Goal: Task Accomplishment & Management: Manage account settings

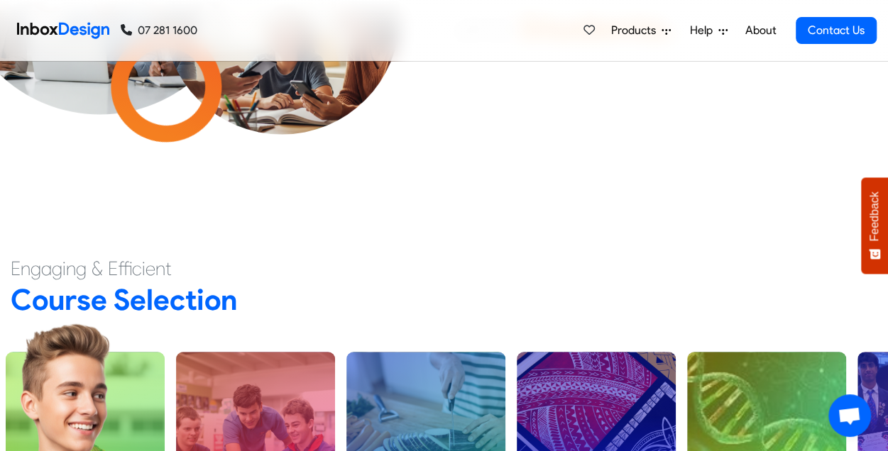
scroll to position [397, 0]
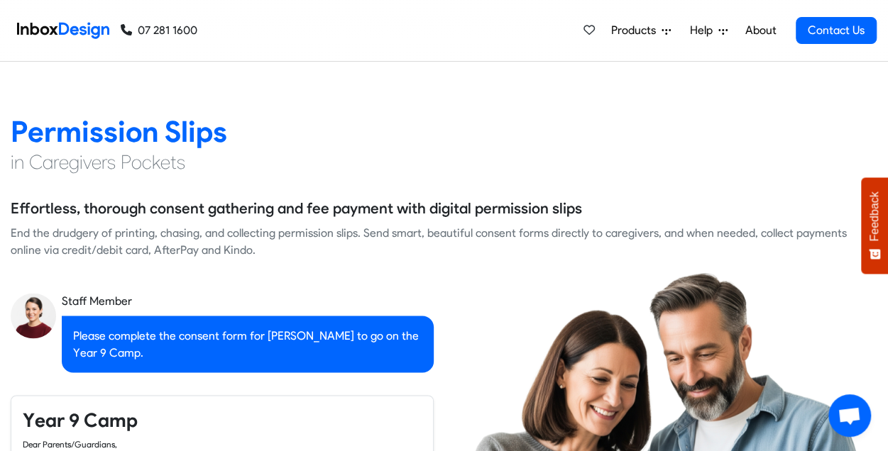
checkbox input "true"
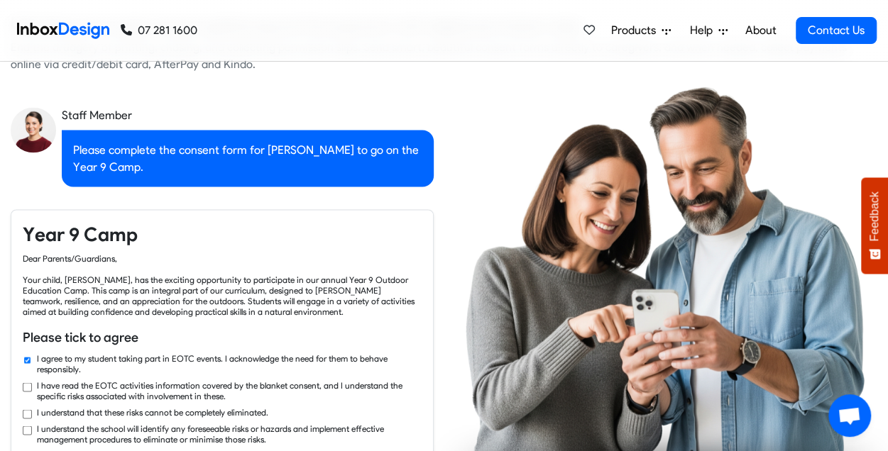
checkbox input "true"
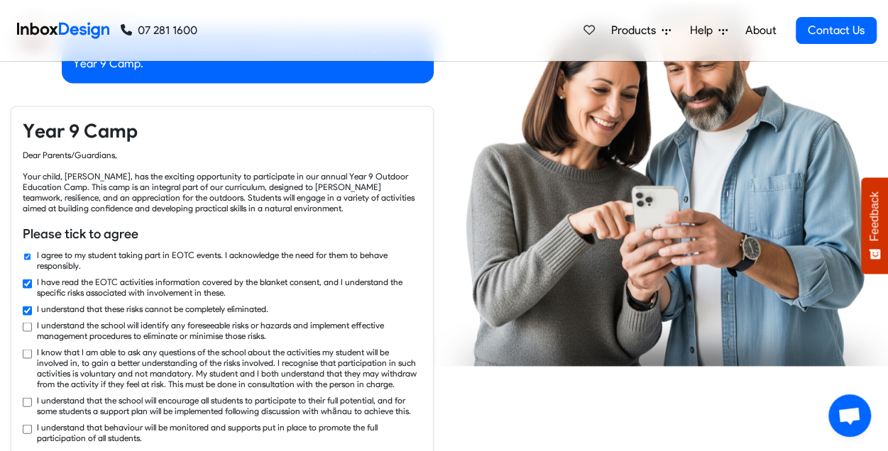
checkbox input "true"
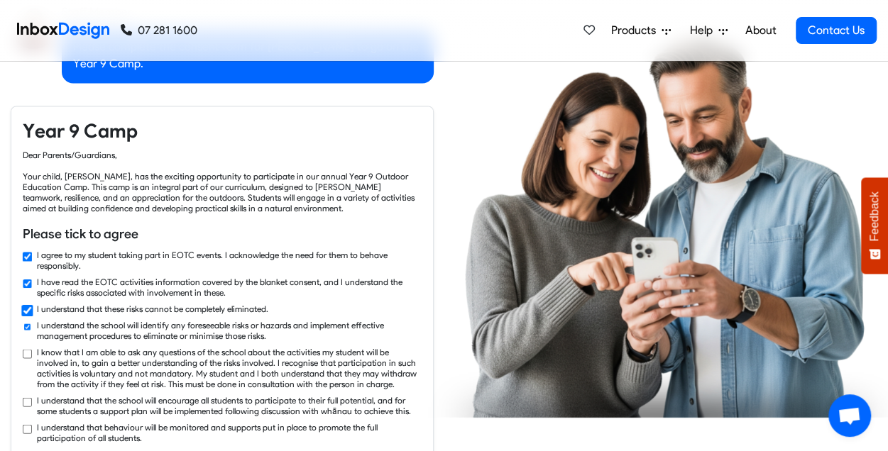
scroll to position [1334, 0]
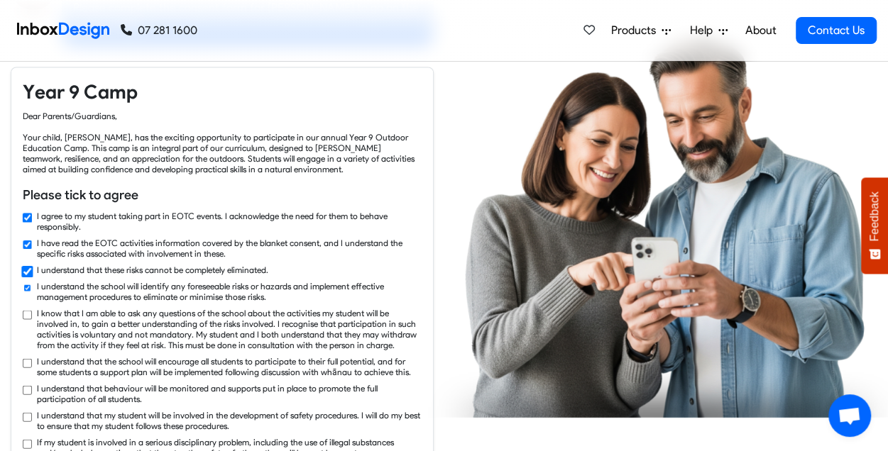
checkbox input "true"
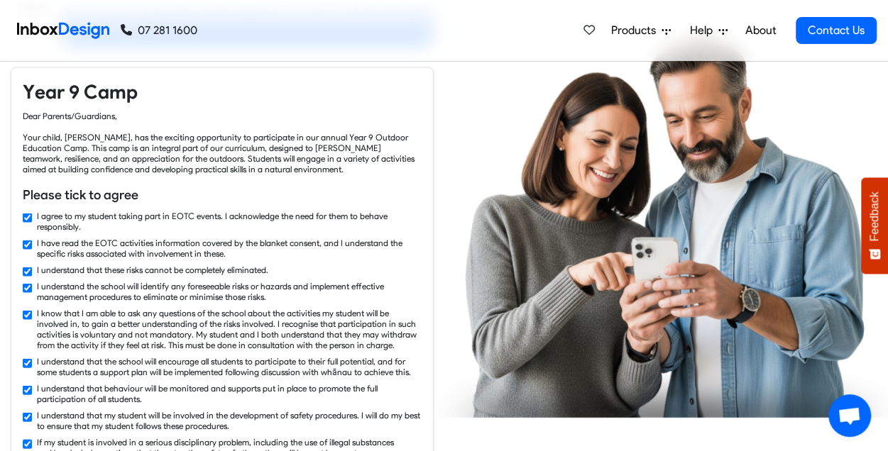
checkbox input "true"
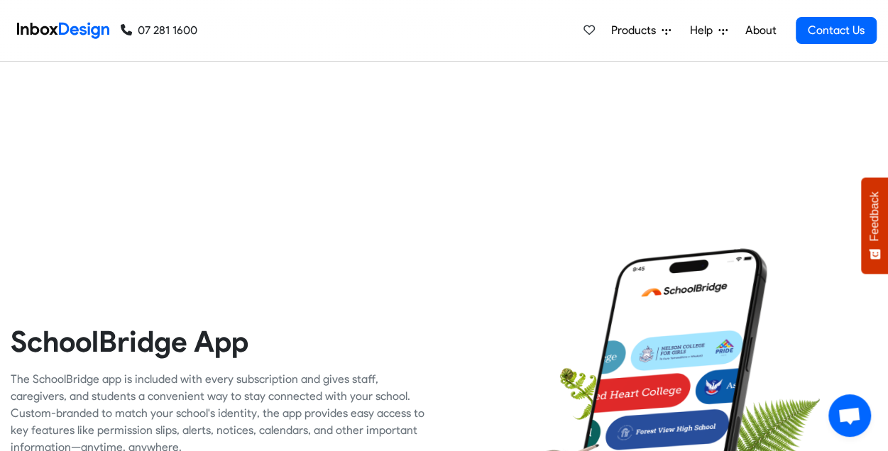
scroll to position [58, 0]
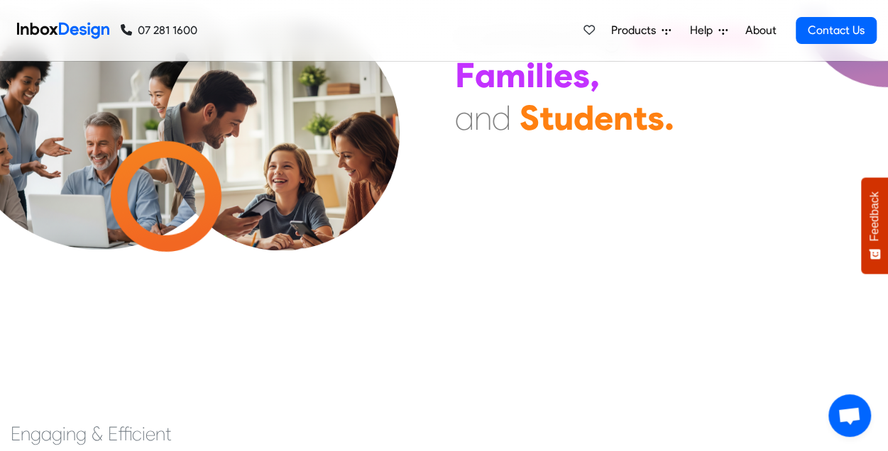
checkbox input "false"
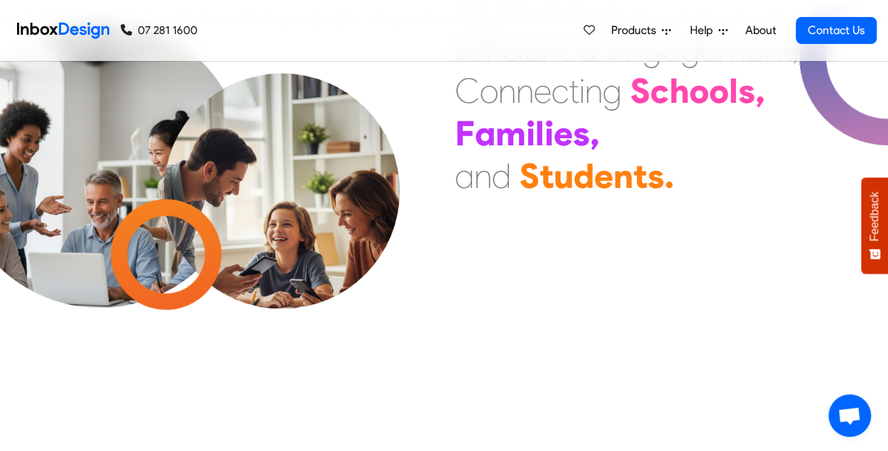
checkbox input "false"
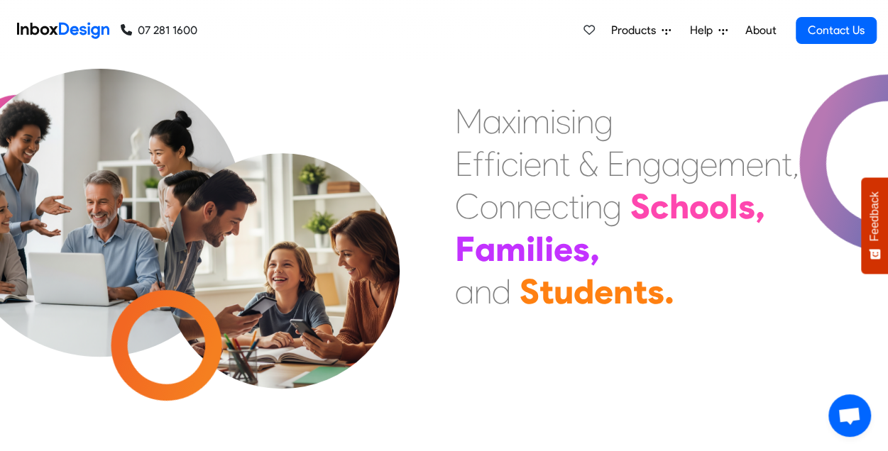
checkbox input "false"
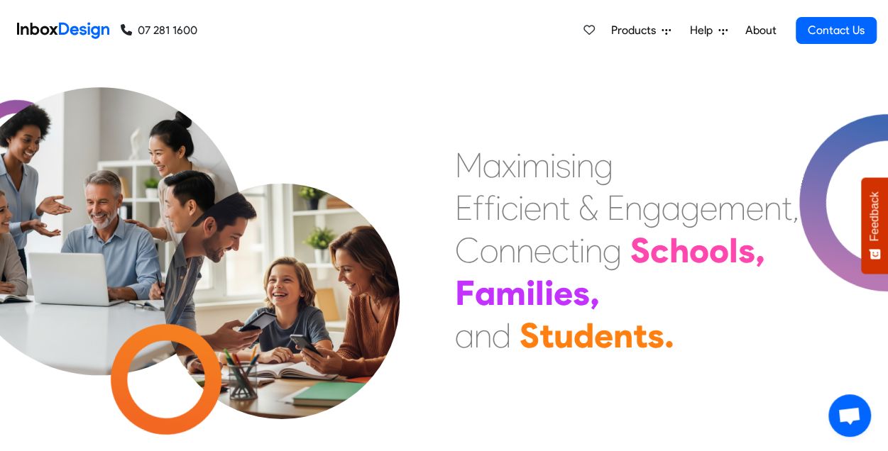
checkbox input "false"
